Goal: Navigation & Orientation: Find specific page/section

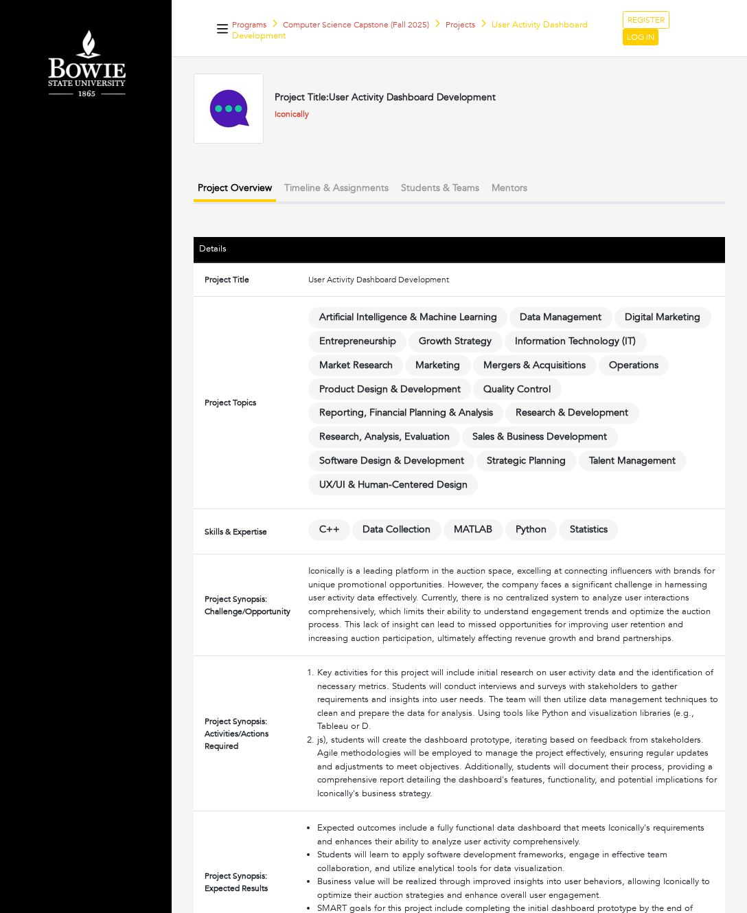
click at [345, 183] on button "Timeline & Assignments" at bounding box center [336, 188] width 113 height 23
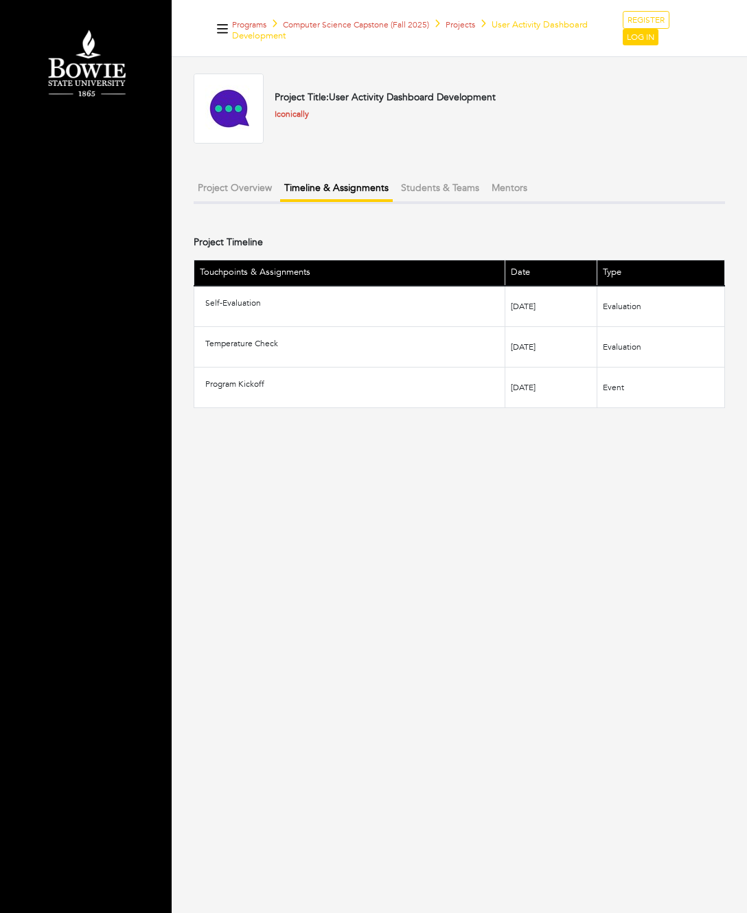
click at [442, 183] on button "Students & Teams" at bounding box center [440, 188] width 87 height 23
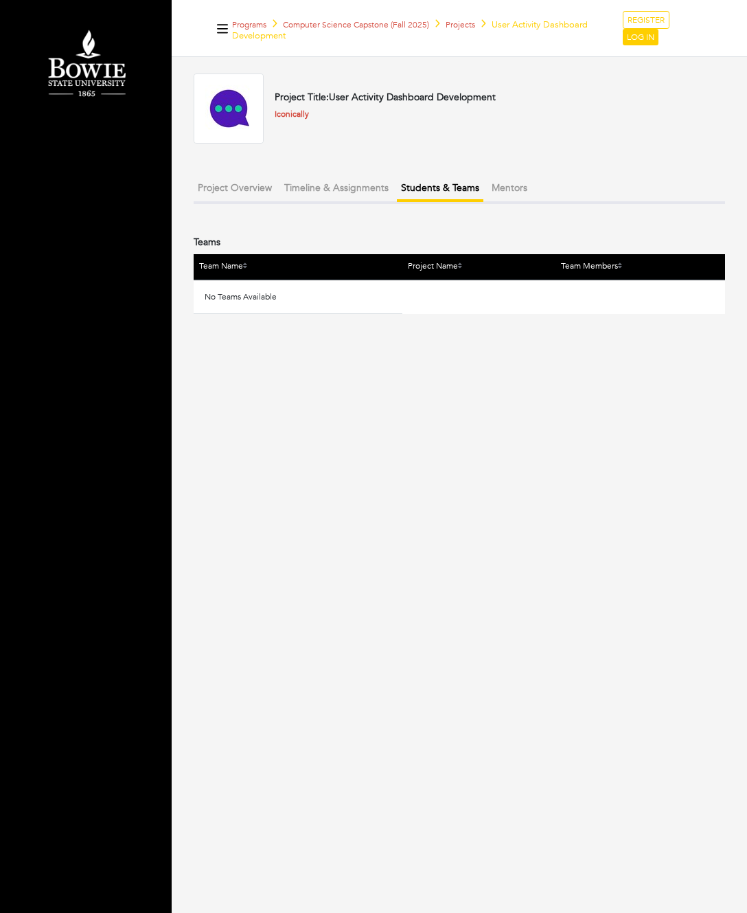
click at [508, 192] on button "Mentors" at bounding box center [510, 188] width 44 height 23
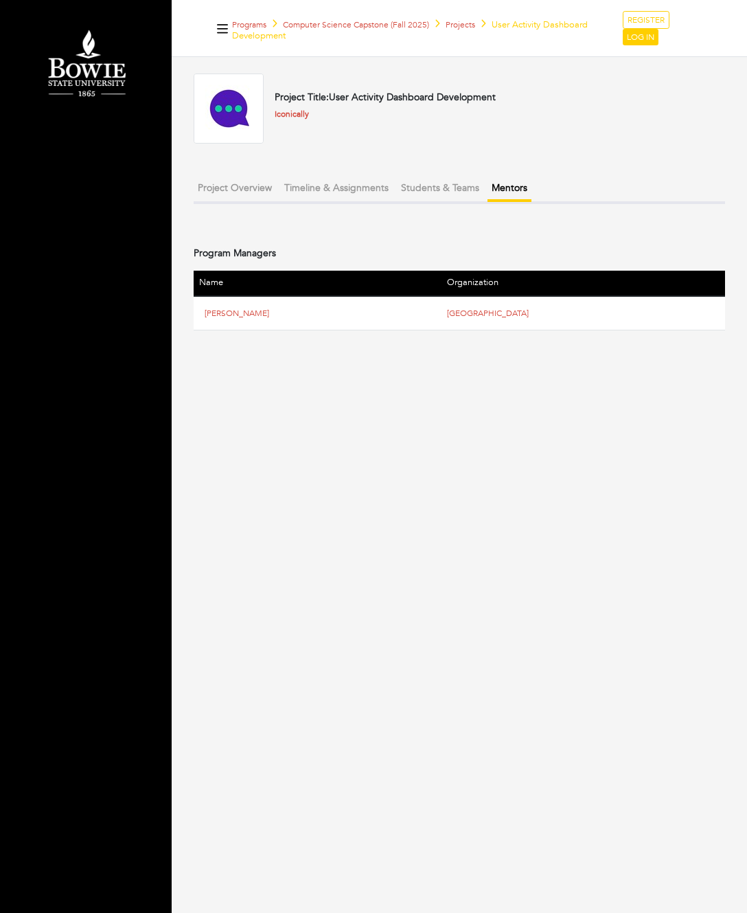
click at [242, 181] on button "Project Overview" at bounding box center [235, 188] width 82 height 23
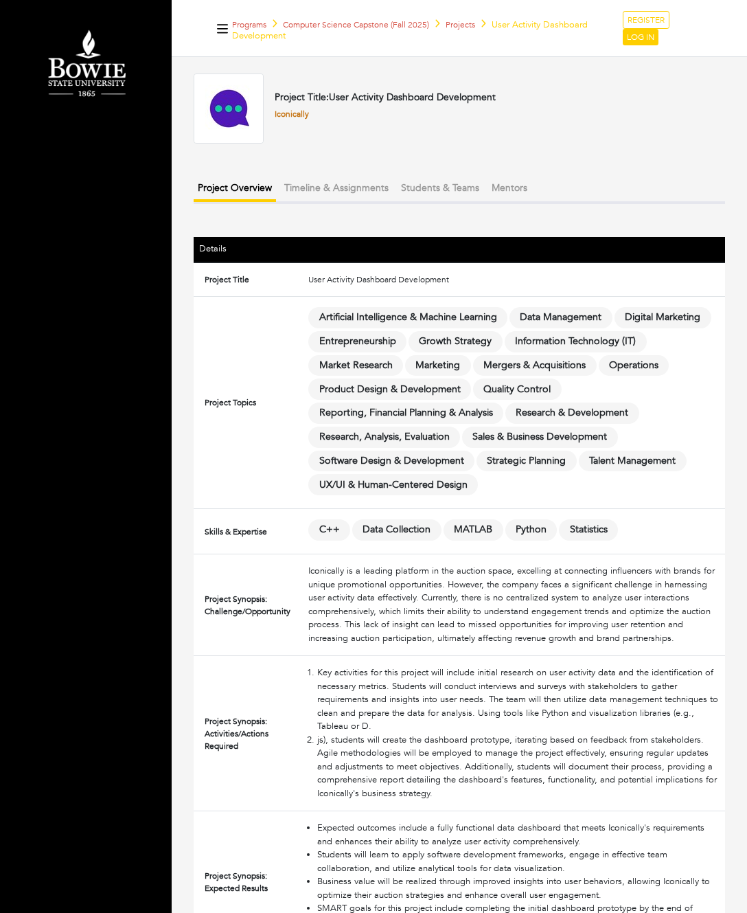
click at [281, 114] on link "Iconically" at bounding box center [292, 114] width 34 height 11
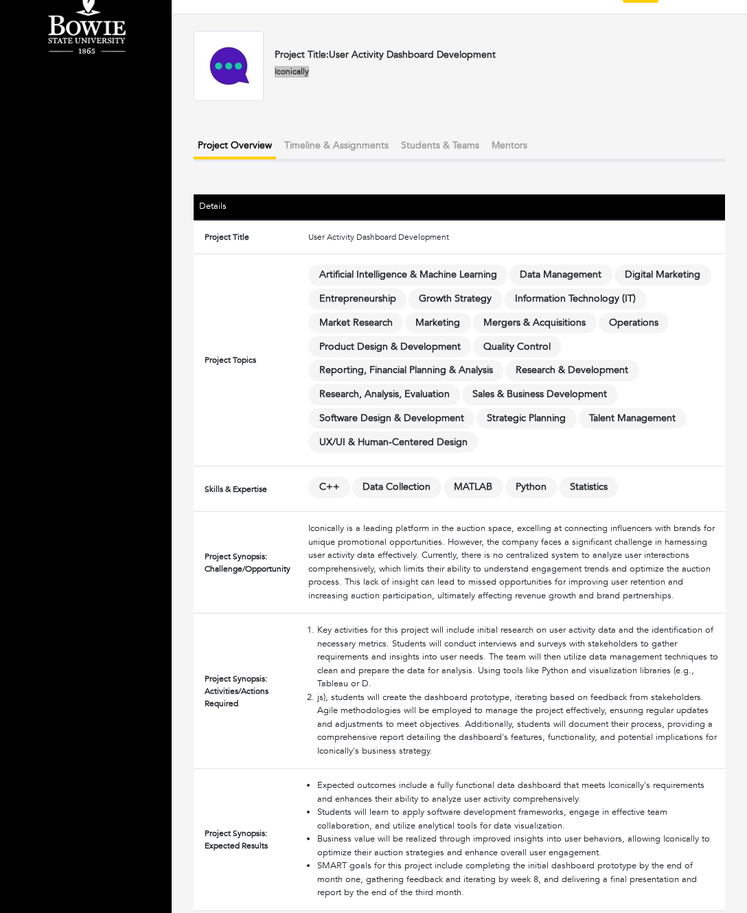
scroll to position [42, 0]
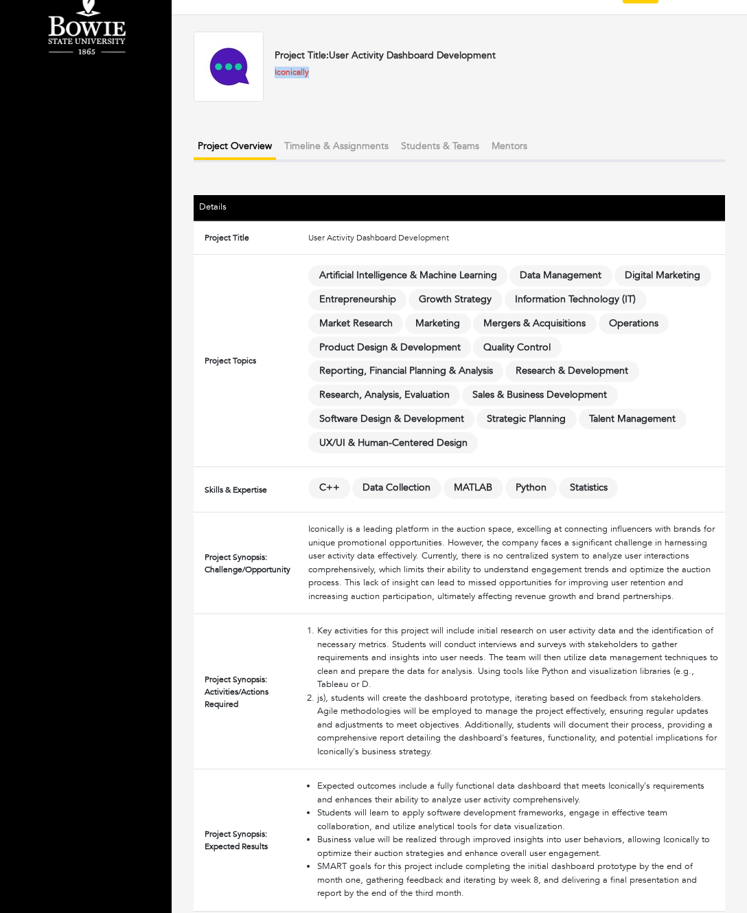
click at [344, 146] on button "Timeline & Assignments" at bounding box center [336, 146] width 113 height 23
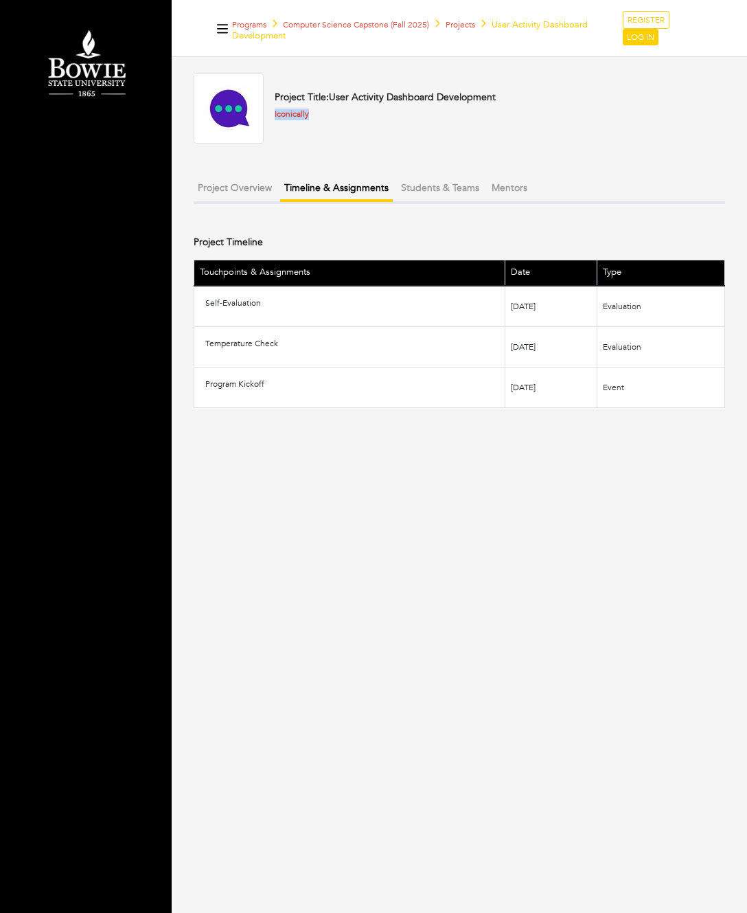
click at [230, 188] on button "Project Overview" at bounding box center [235, 188] width 82 height 23
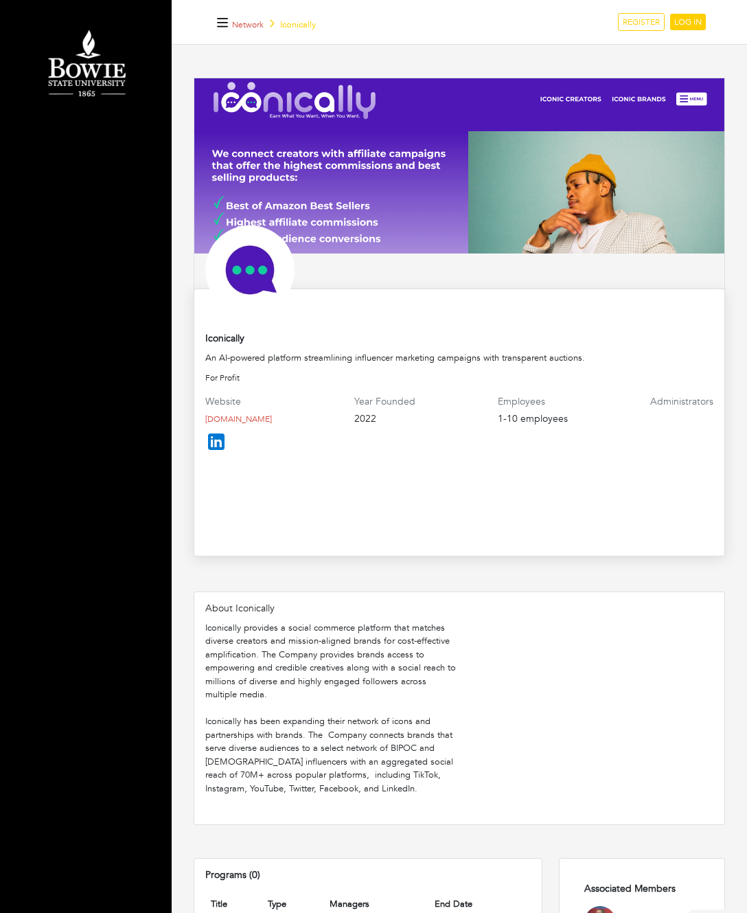
click at [216, 435] on img at bounding box center [216, 442] width 22 height 22
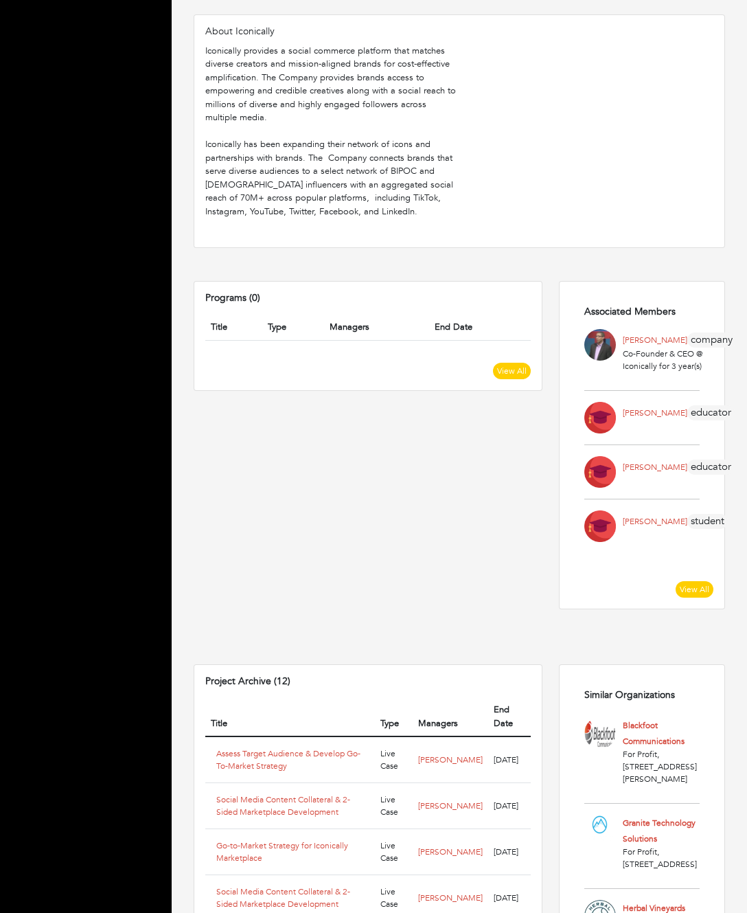
scroll to position [576, 0]
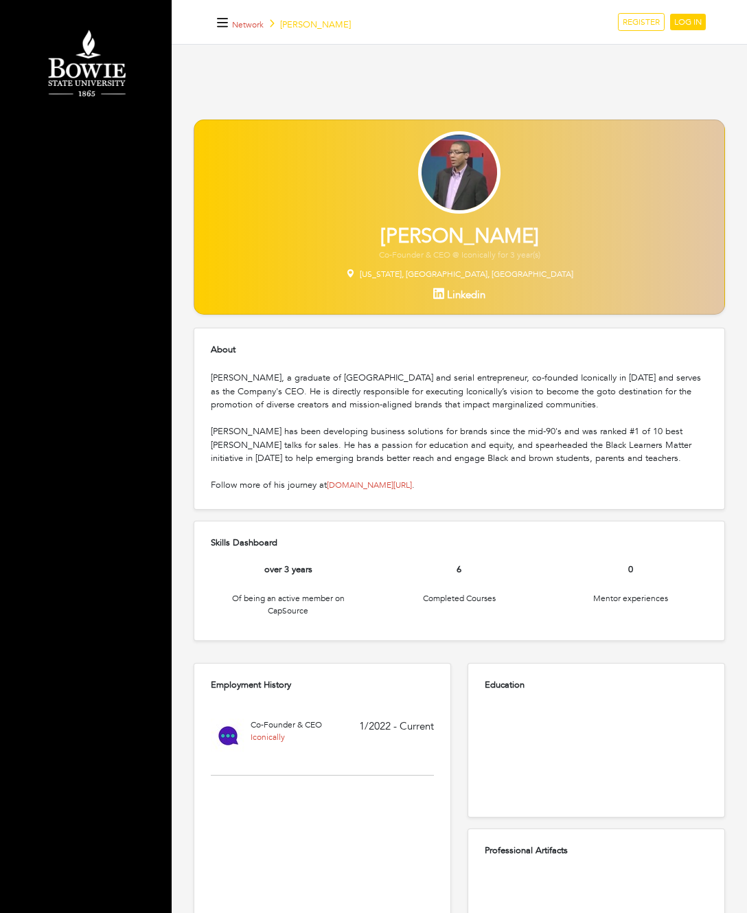
click at [460, 159] on img at bounding box center [459, 172] width 82 height 82
click at [456, 159] on img at bounding box center [459, 172] width 82 height 82
click at [450, 300] on span "Linkedin" at bounding box center [466, 295] width 38 height 14
